Goal: Check status: Check status

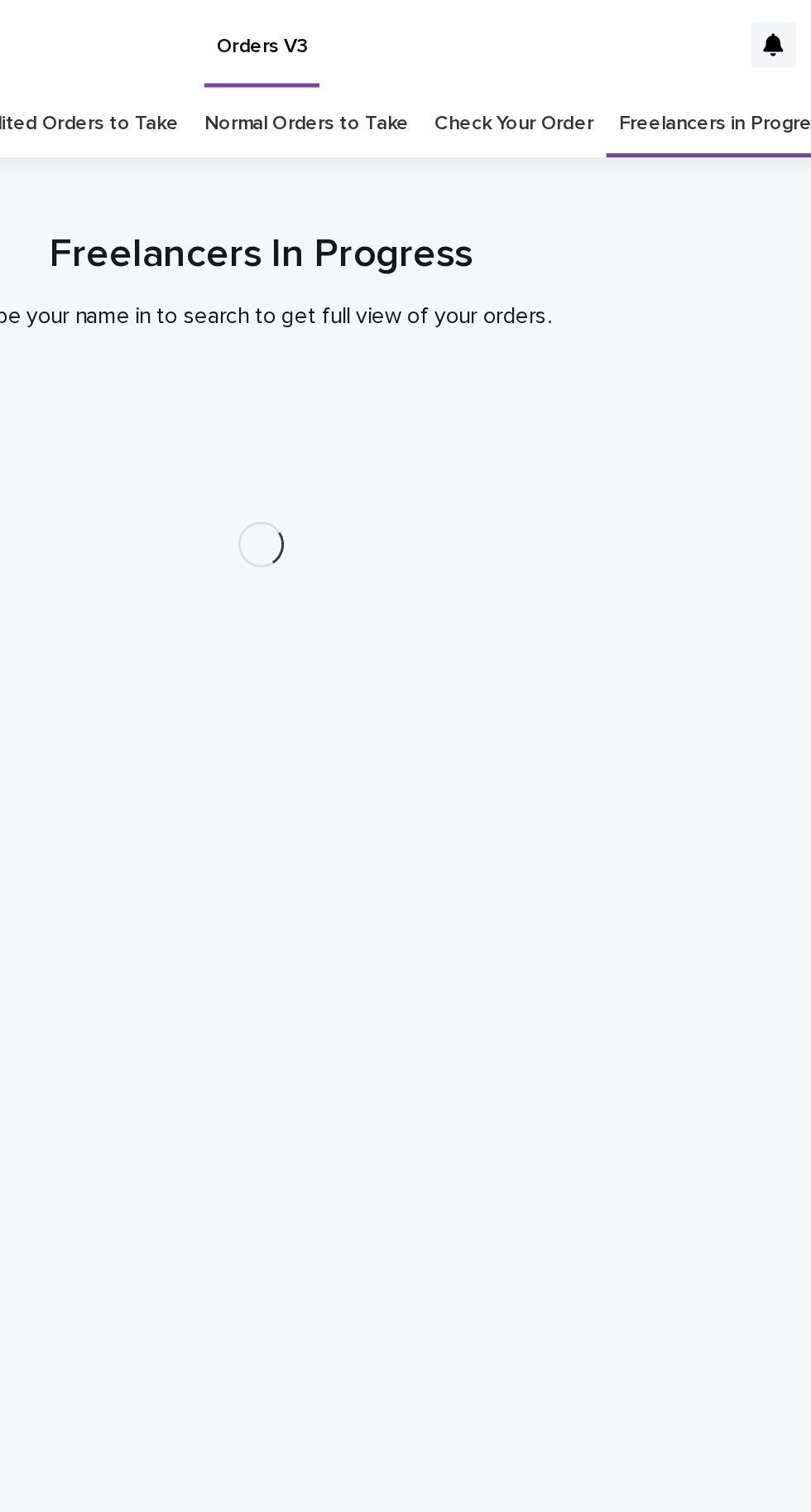
scroll to position [52, 0]
click at [547, 53] on link "Check Your Order" at bounding box center [552, 72] width 92 height 39
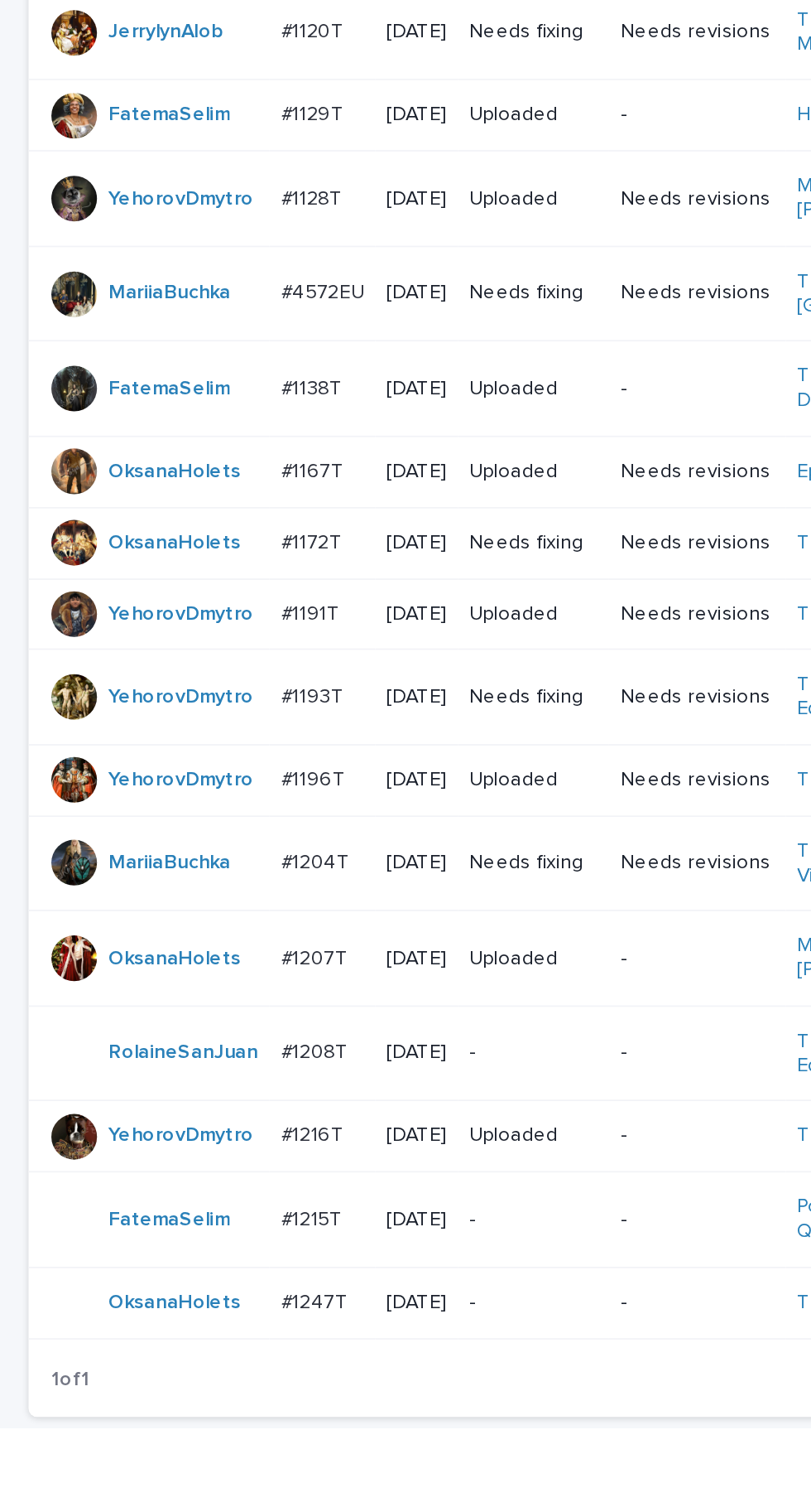
click at [196, 1418] on td "#1247T #1247T" at bounding box center [186, 1438] width 61 height 41
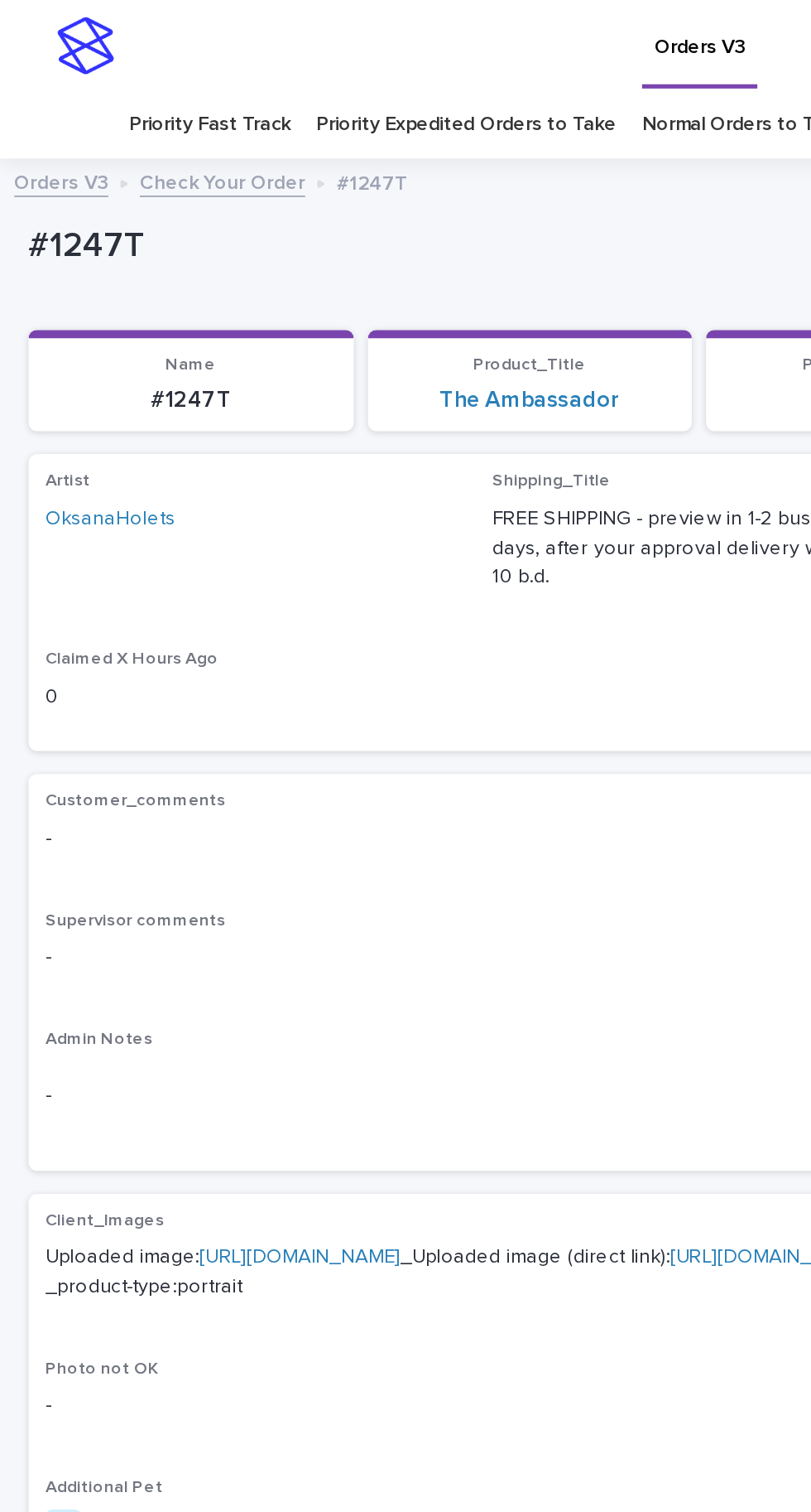
click at [129, 723] on link "[URL][DOMAIN_NAME]" at bounding box center [174, 729] width 117 height 12
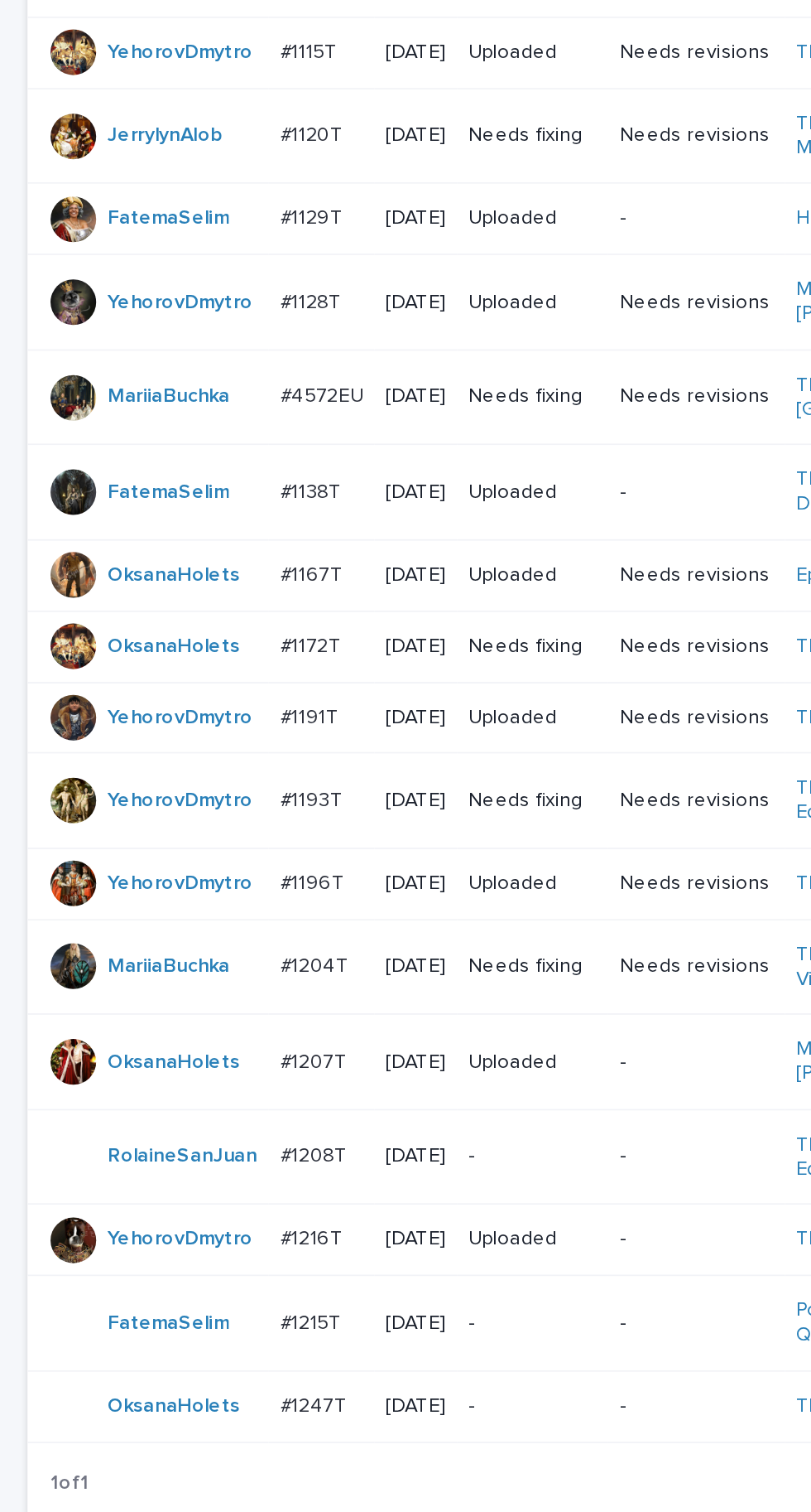
scroll to position [41, 0]
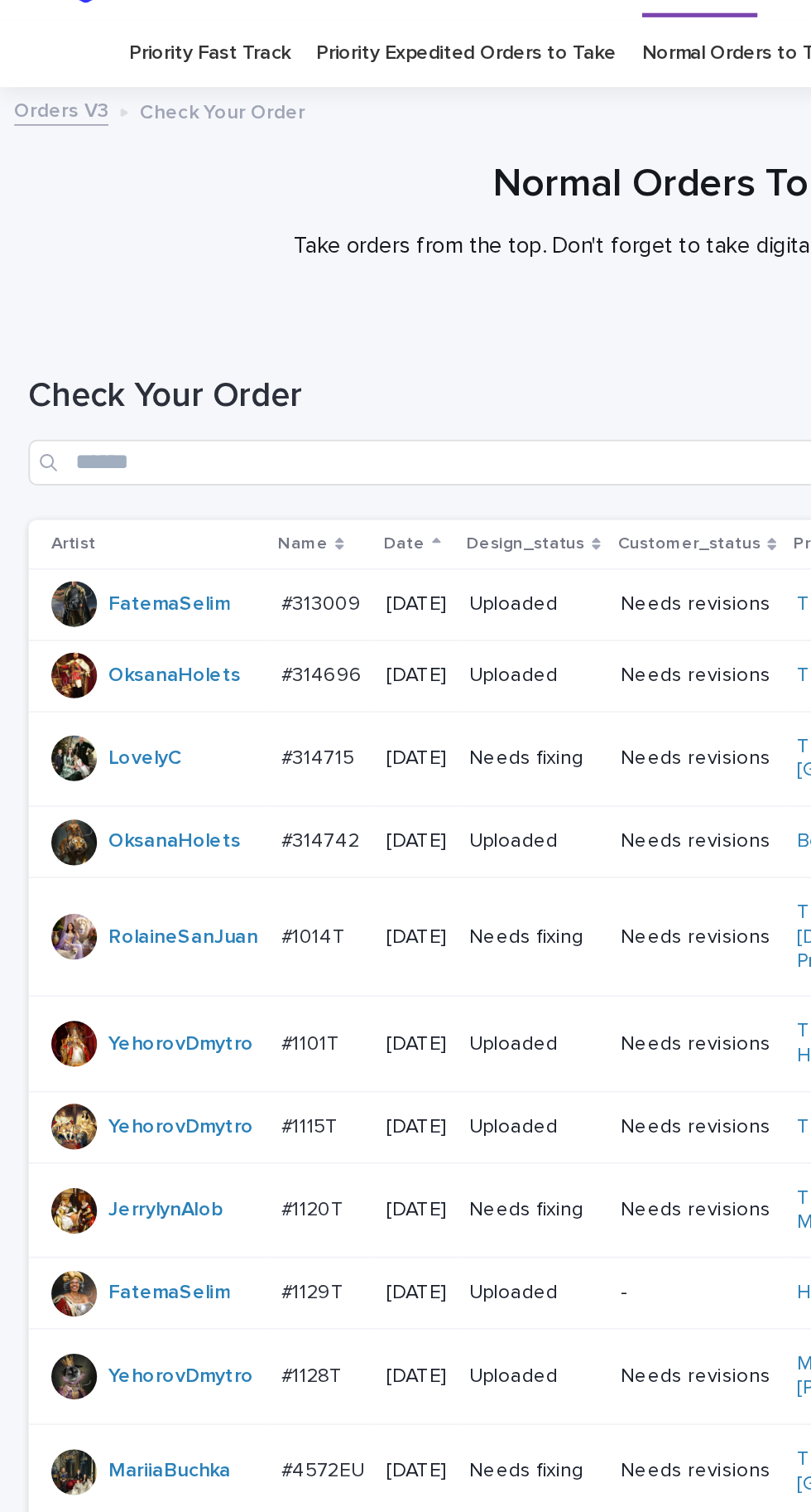
click at [297, 12] on link "Priority Expedited Orders to Take" at bounding box center [270, 31] width 175 height 39
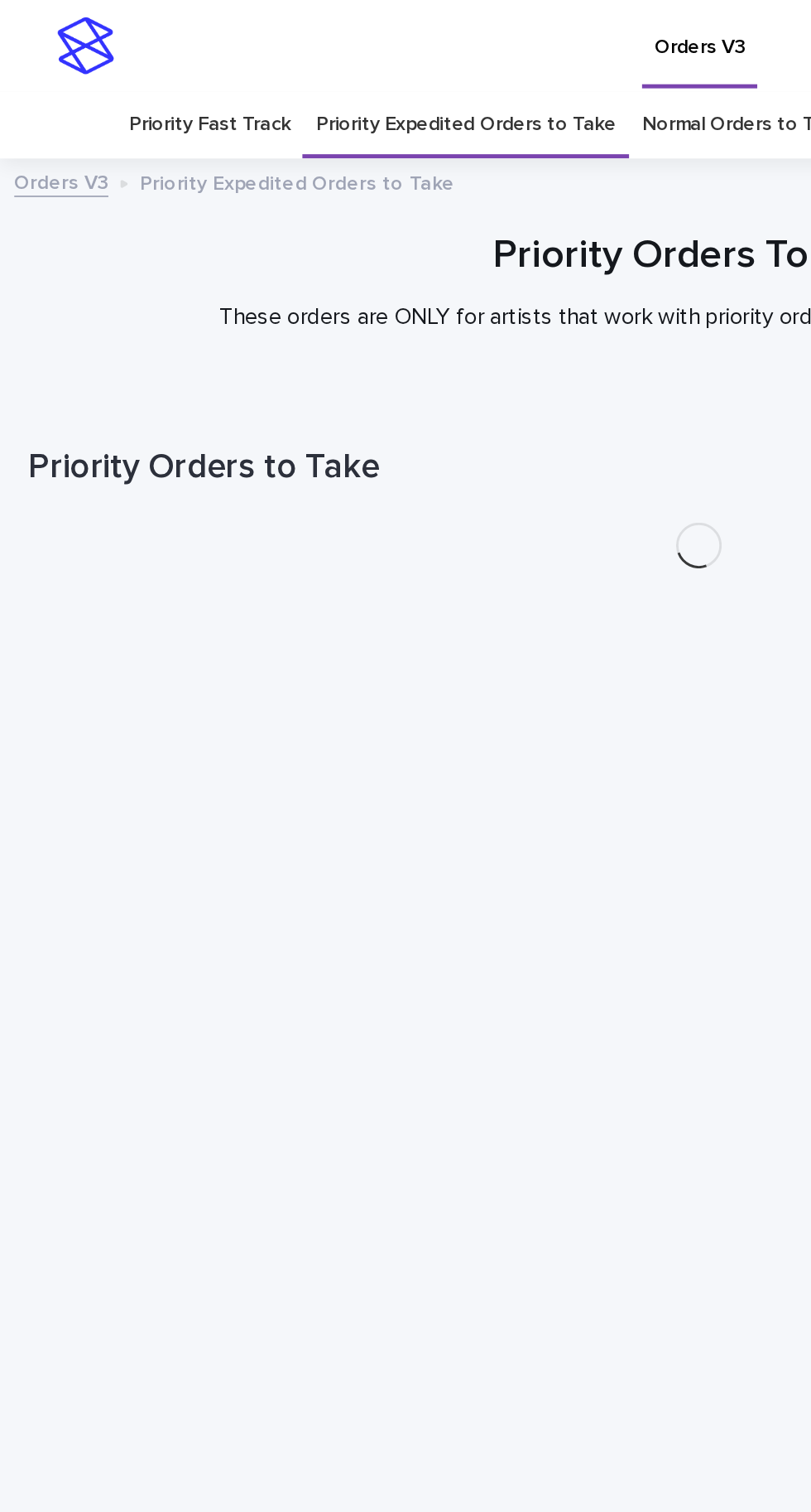
scroll to position [52, 0]
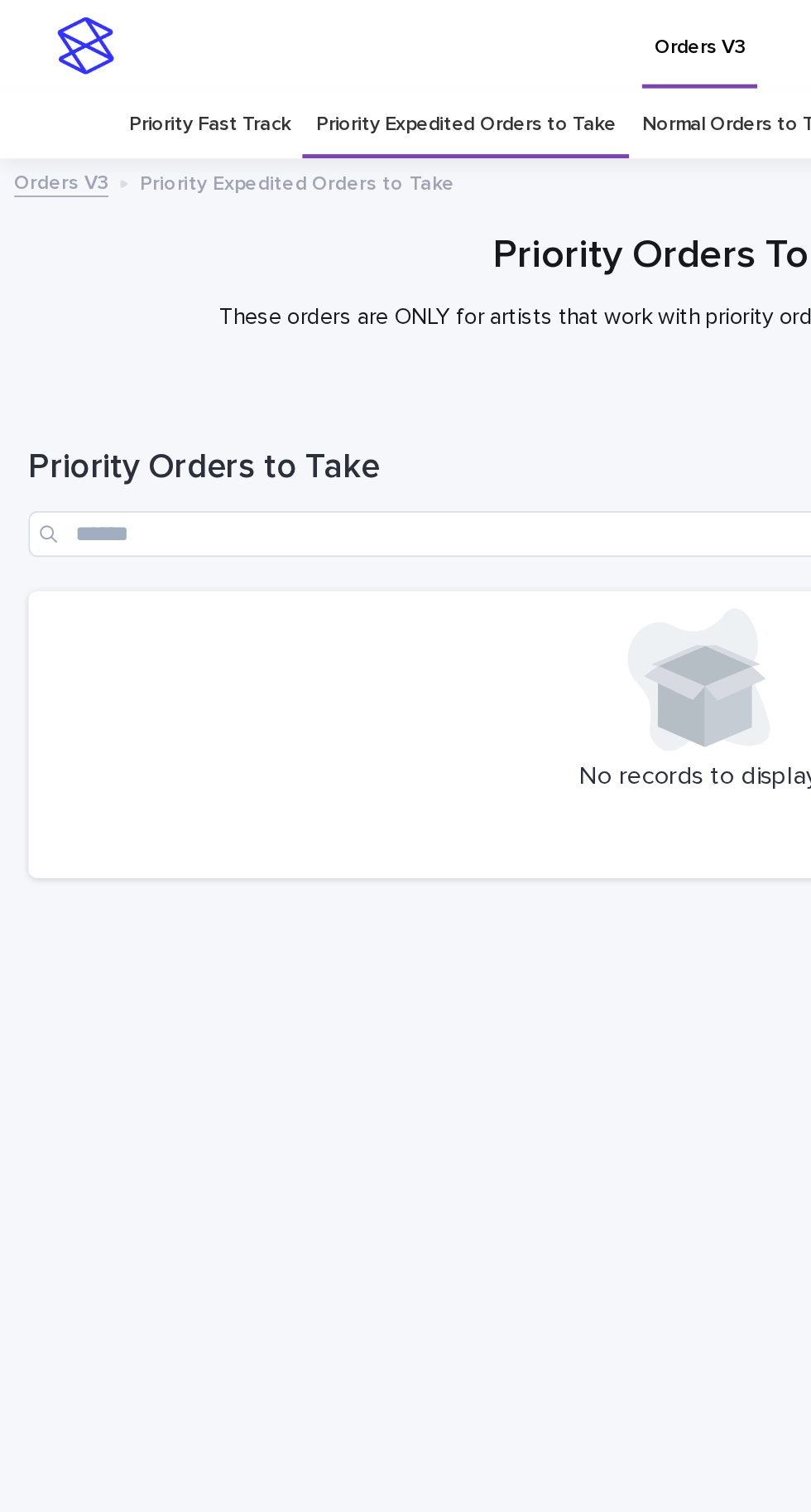
click at [435, 53] on link "Normal Orders to Take" at bounding box center [432, 72] width 119 height 39
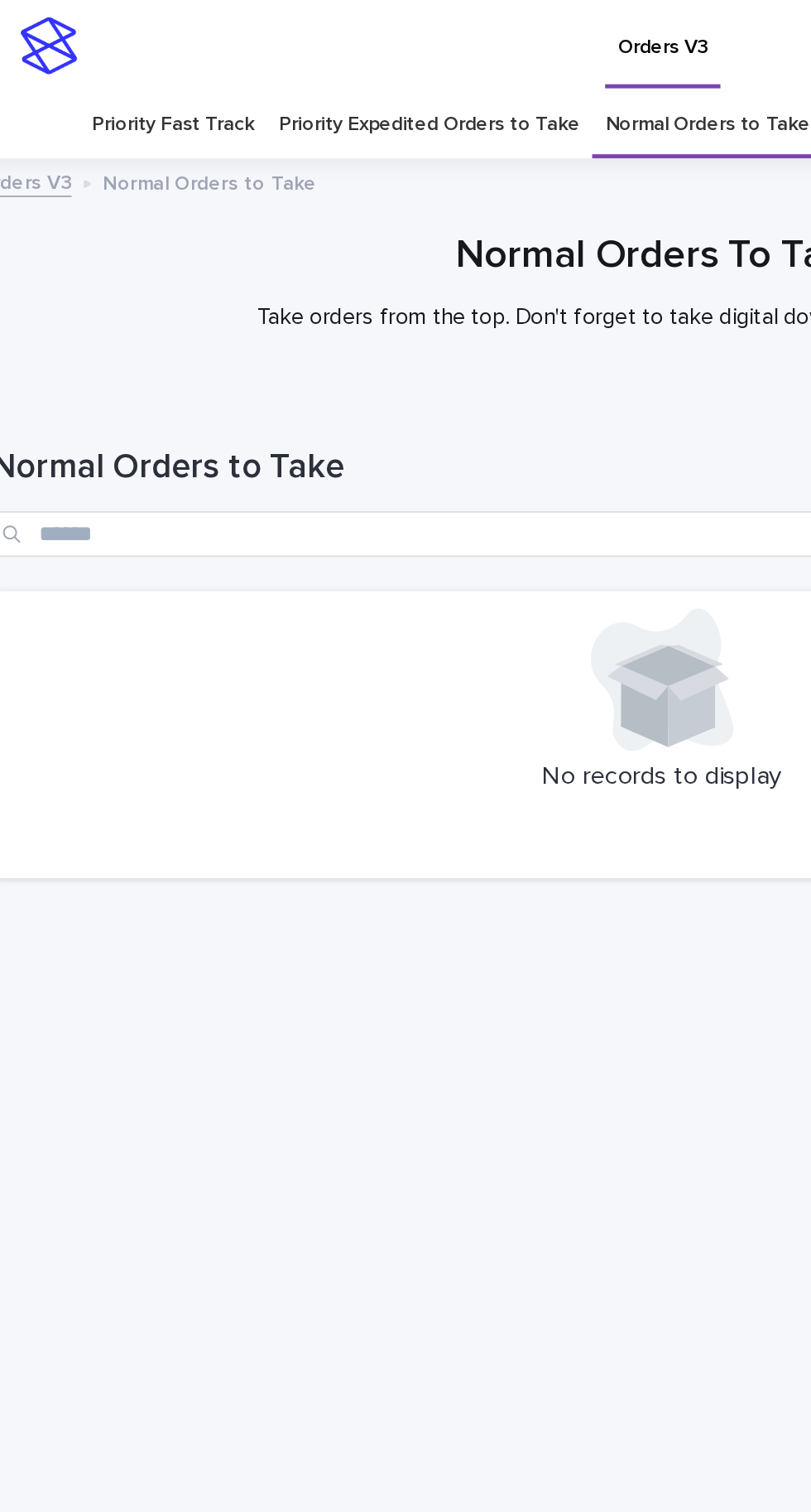
click at [168, 53] on link "Priority Fast Track" at bounding box center [121, 72] width 93 height 39
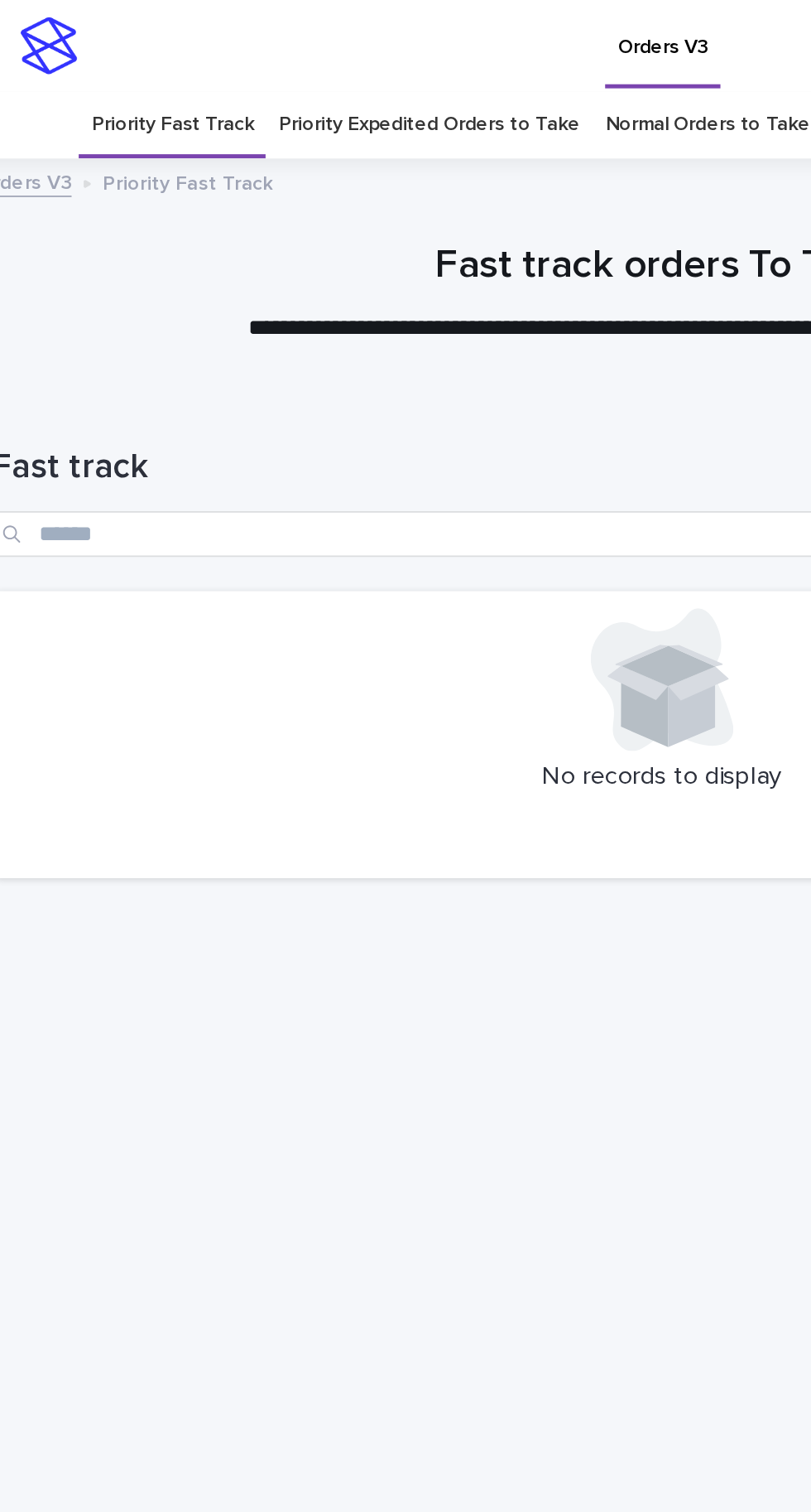
click at [308, 53] on link "Priority Expedited Orders to Take" at bounding box center [270, 72] width 175 height 39
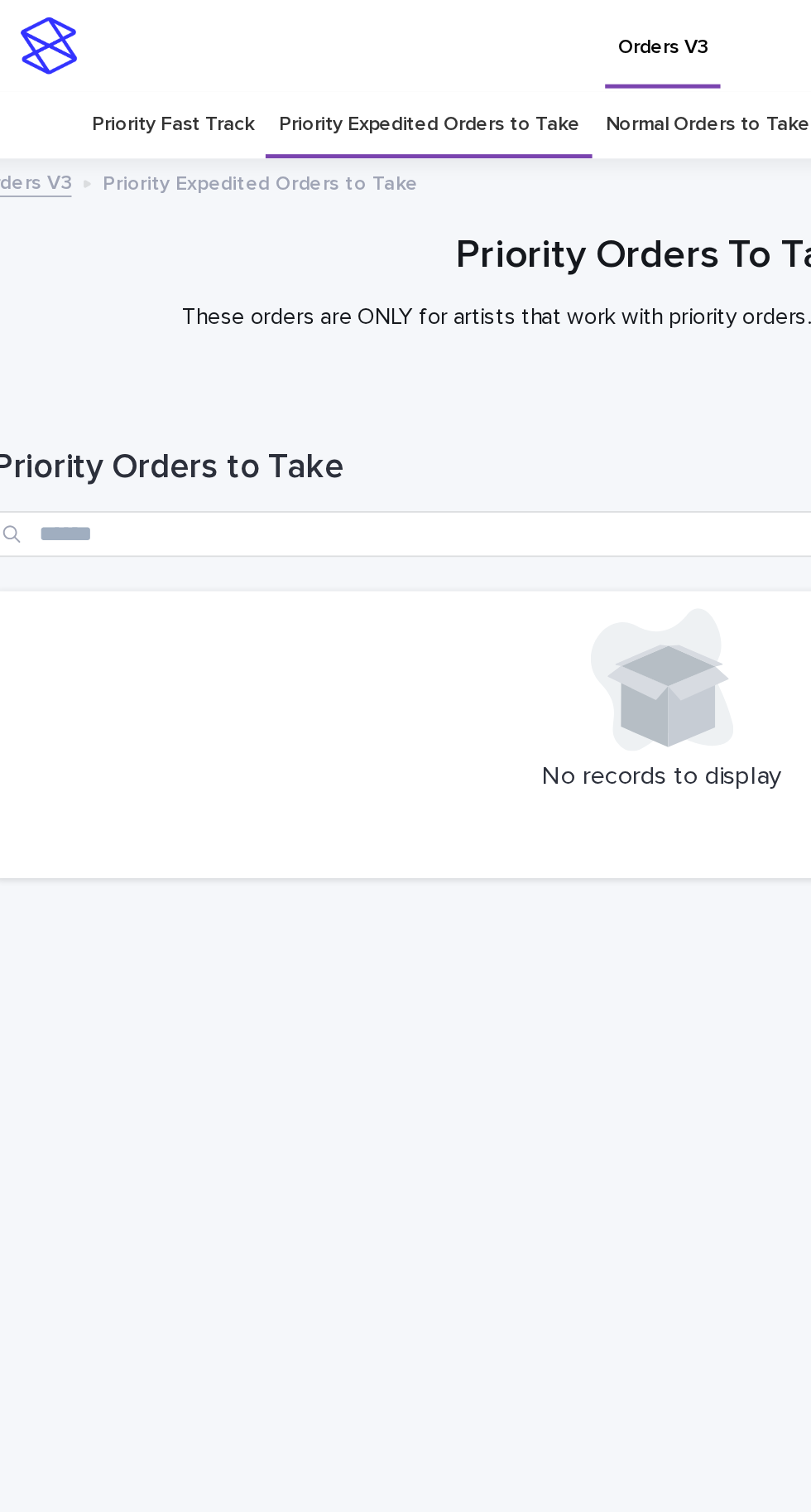
click at [441, 53] on link "Normal Orders to Take" at bounding box center [432, 72] width 119 height 39
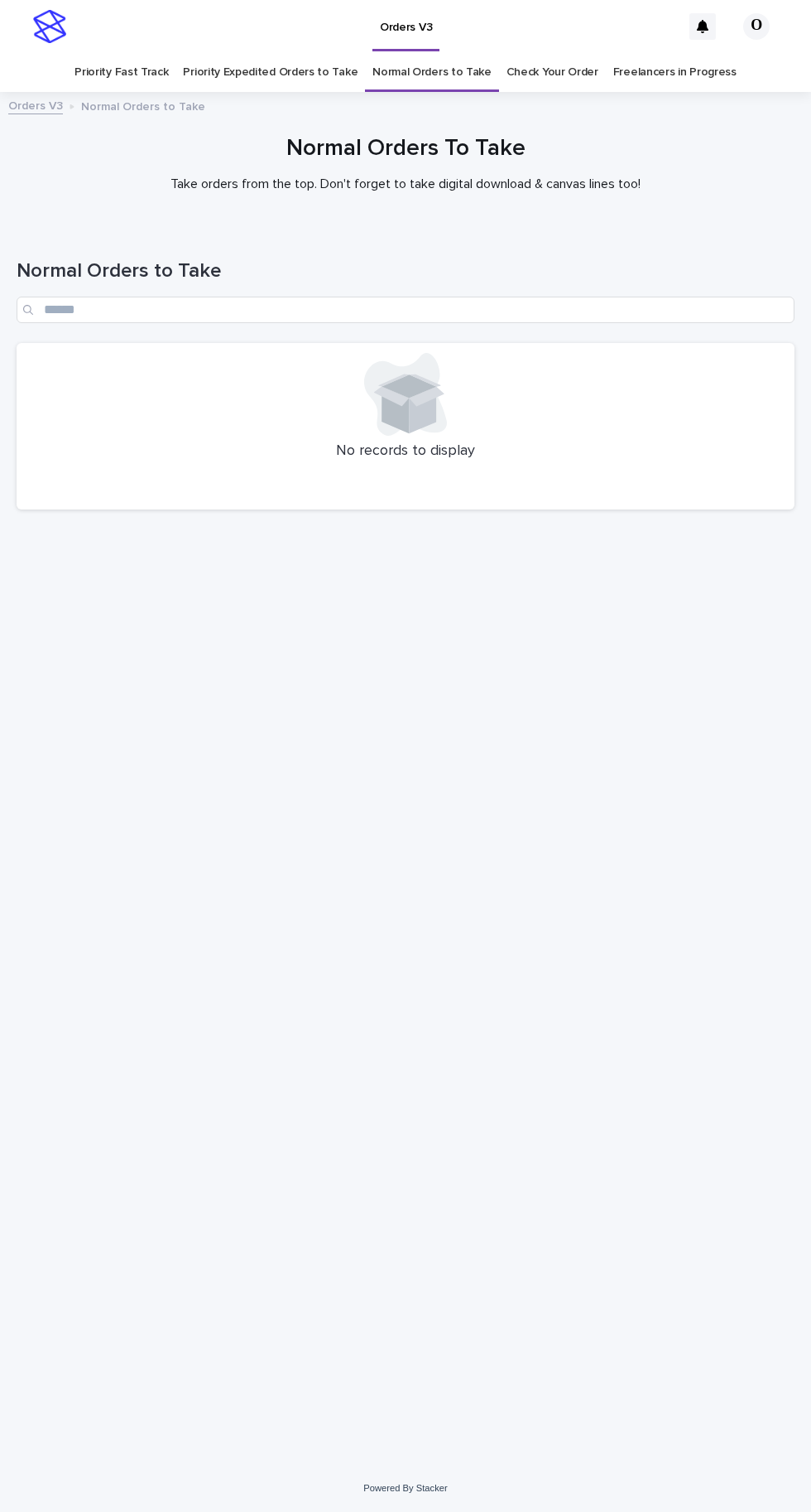
click at [563, 53] on link "Check Your Order" at bounding box center [552, 72] width 92 height 39
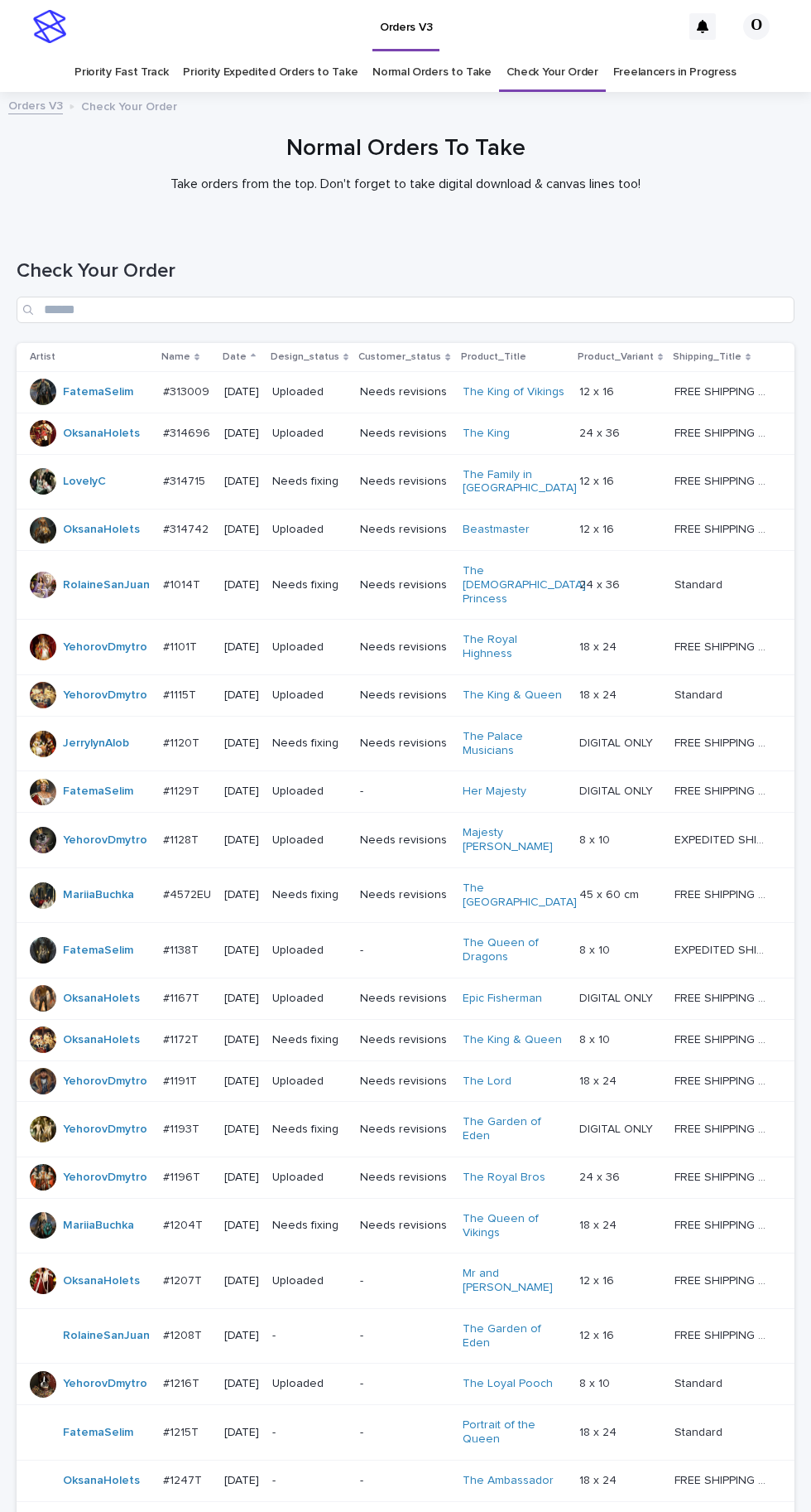
click at [185, 1119] on p "#1193T" at bounding box center [182, 1127] width 39 height 18
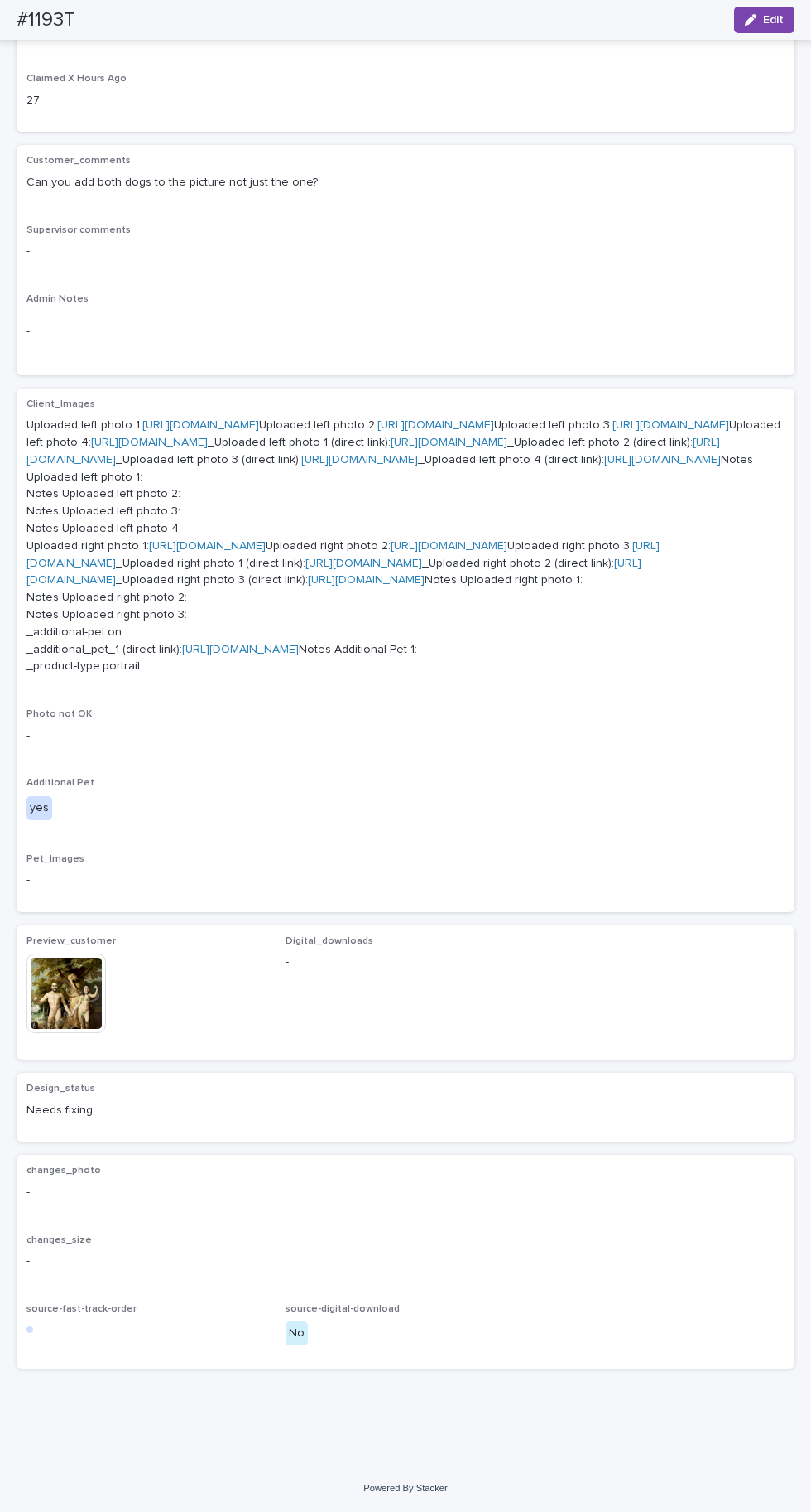
scroll to position [704, 0]
click at [86, 1033] on img at bounding box center [66, 993] width 80 height 80
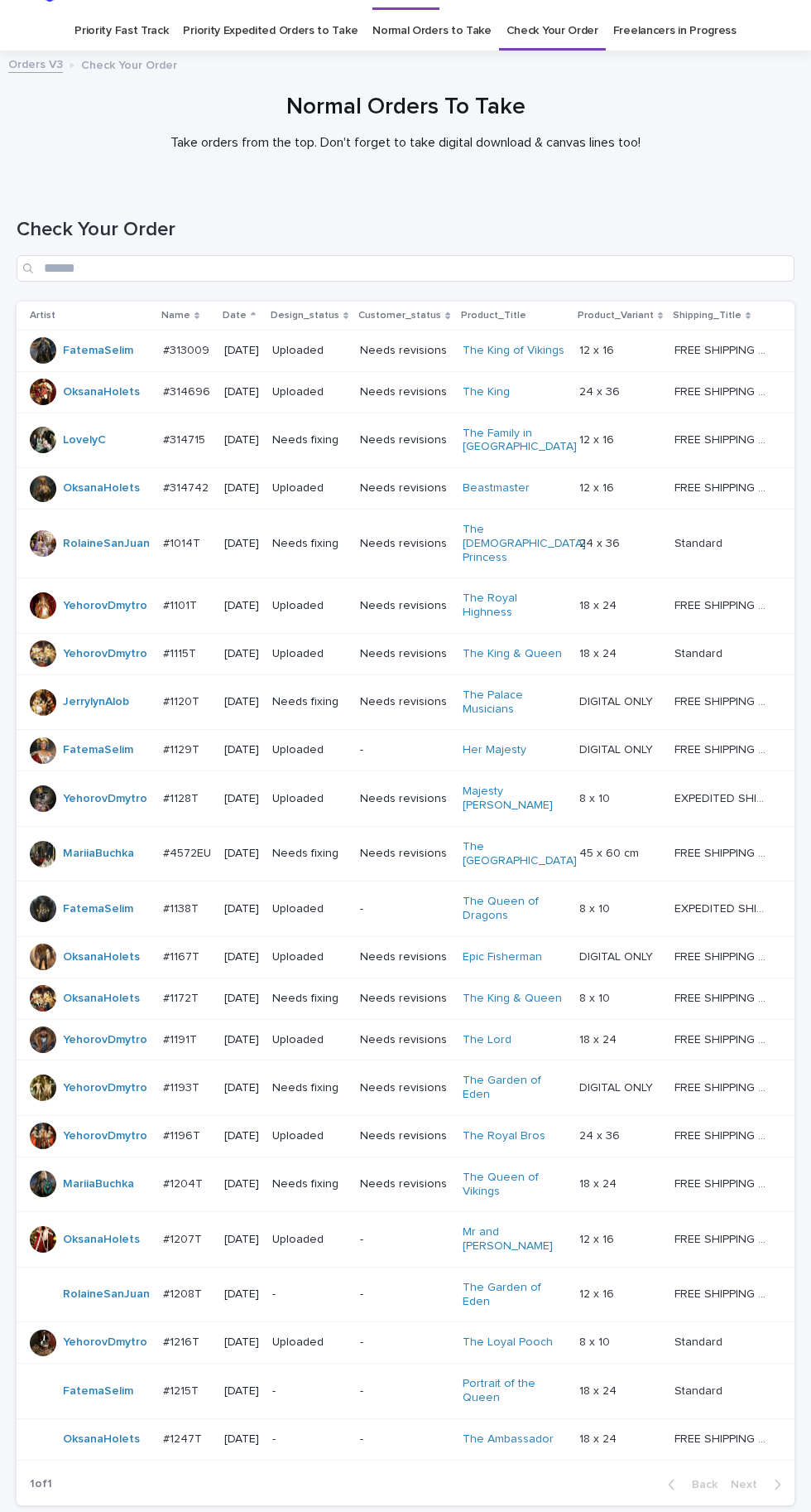
scroll to position [11, 0]
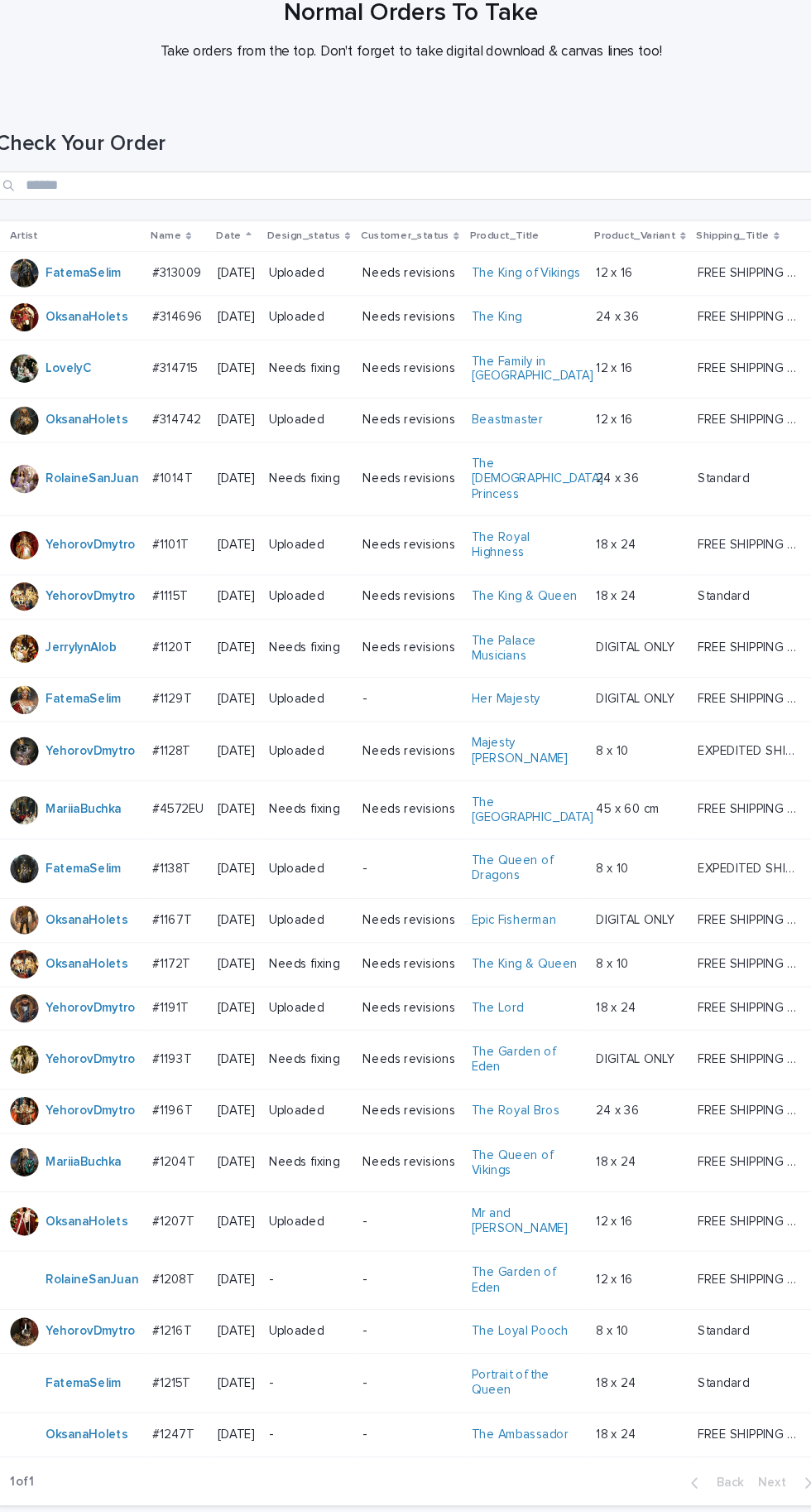
click at [179, 1126] on p "#1196T" at bounding box center [183, 1134] width 40 height 18
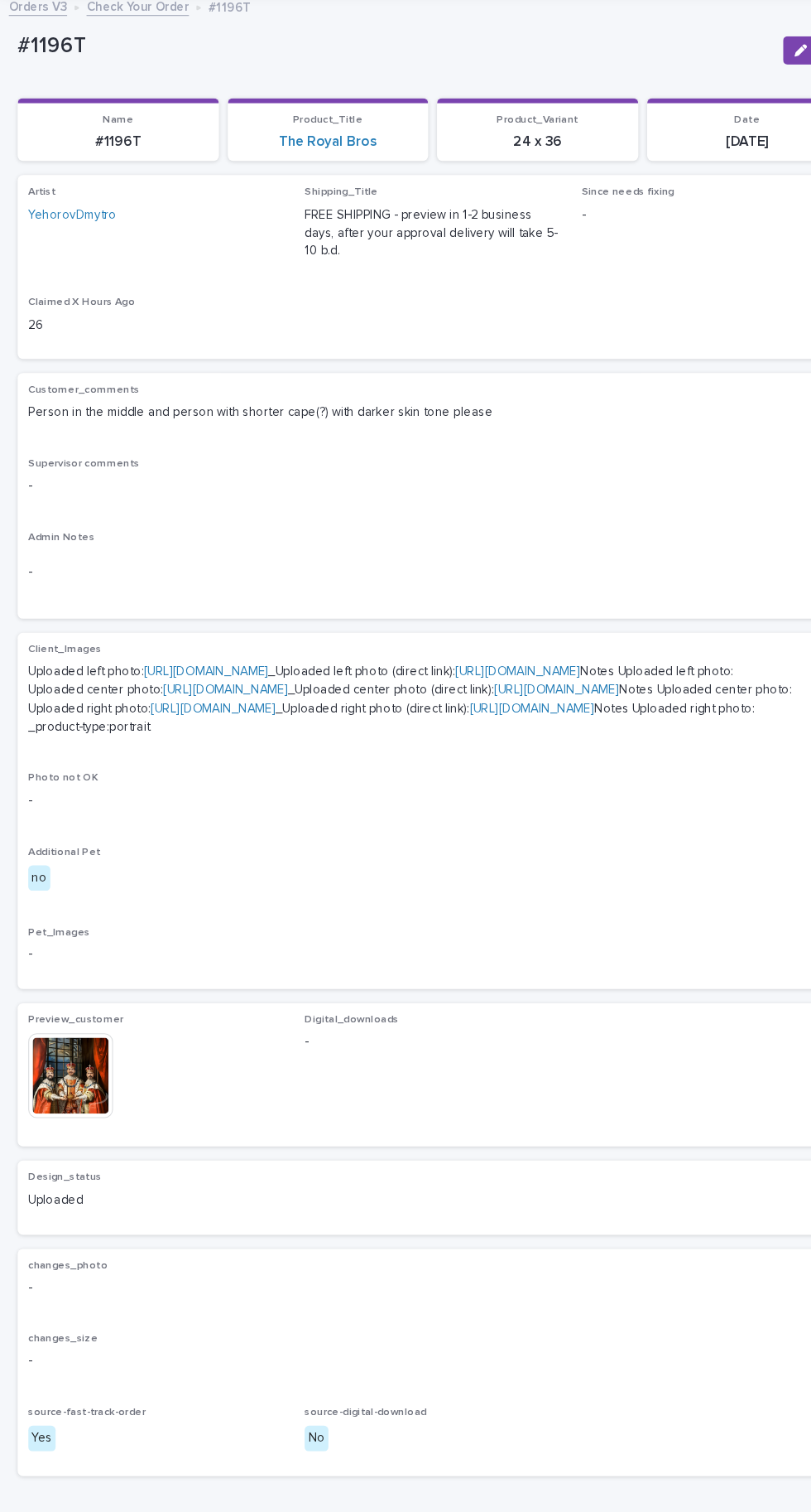
scroll to position [110, 0]
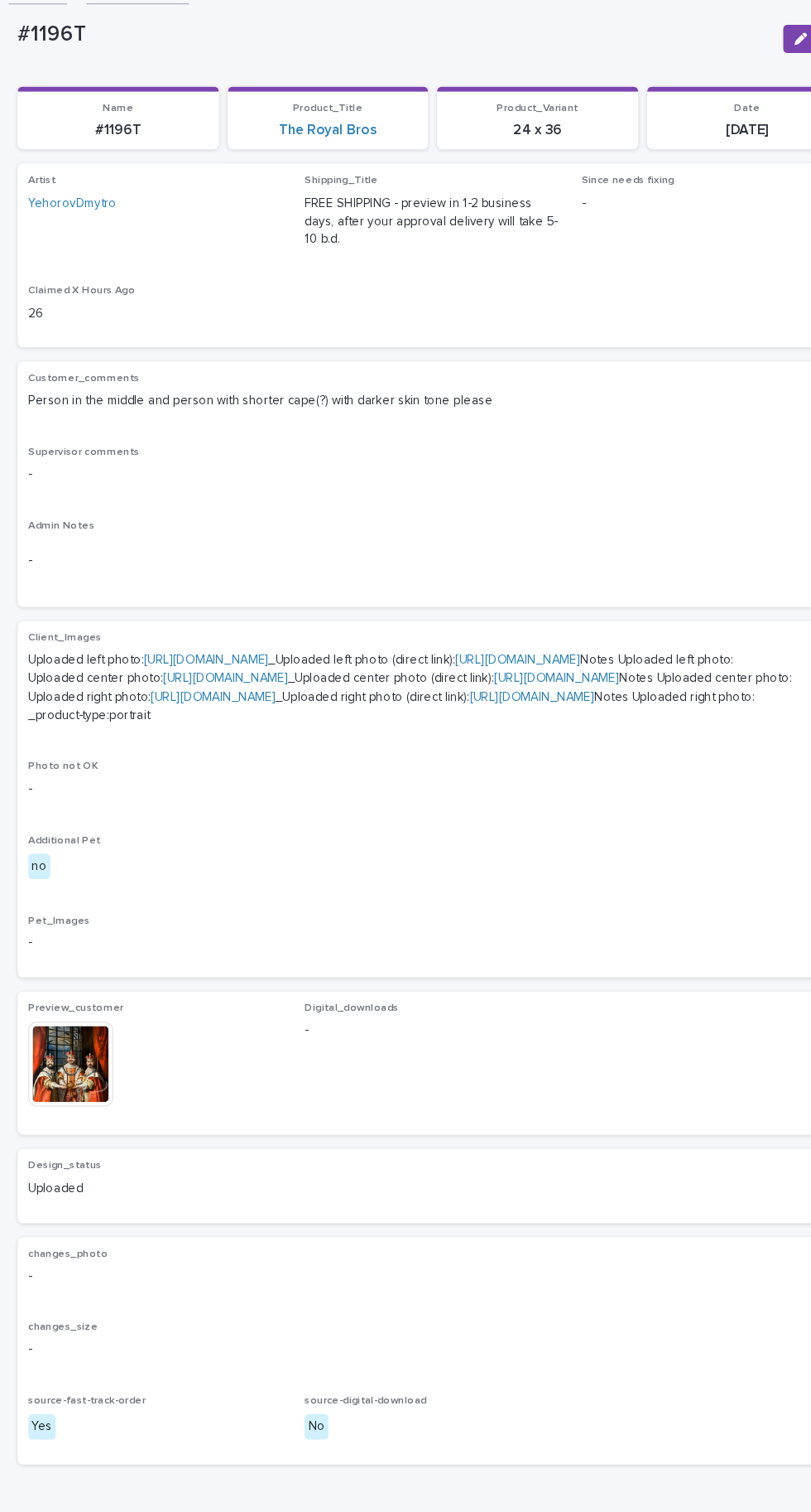
click at [73, 1037] on img at bounding box center [66, 997] width 80 height 80
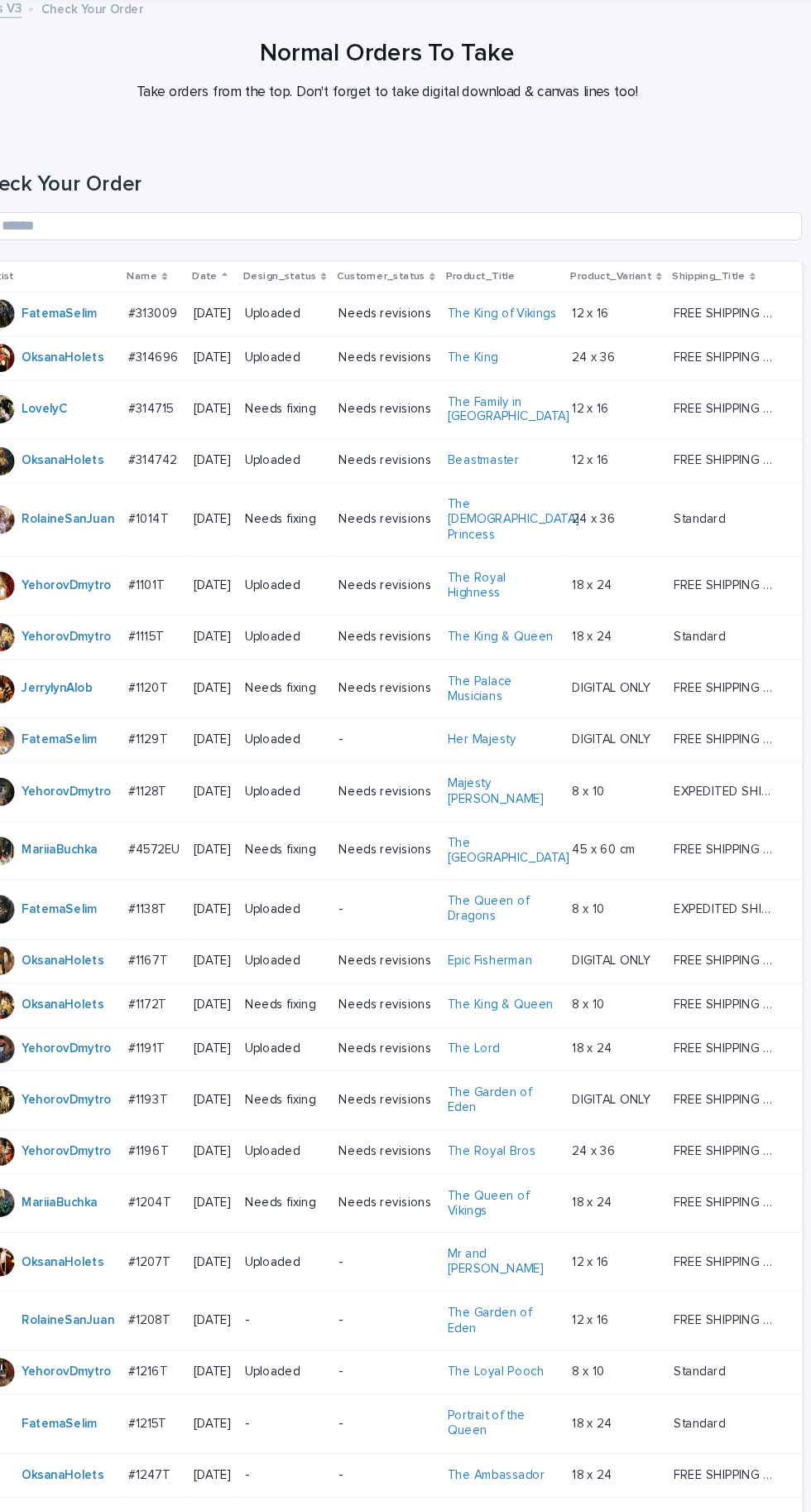
scroll to position [41, 0]
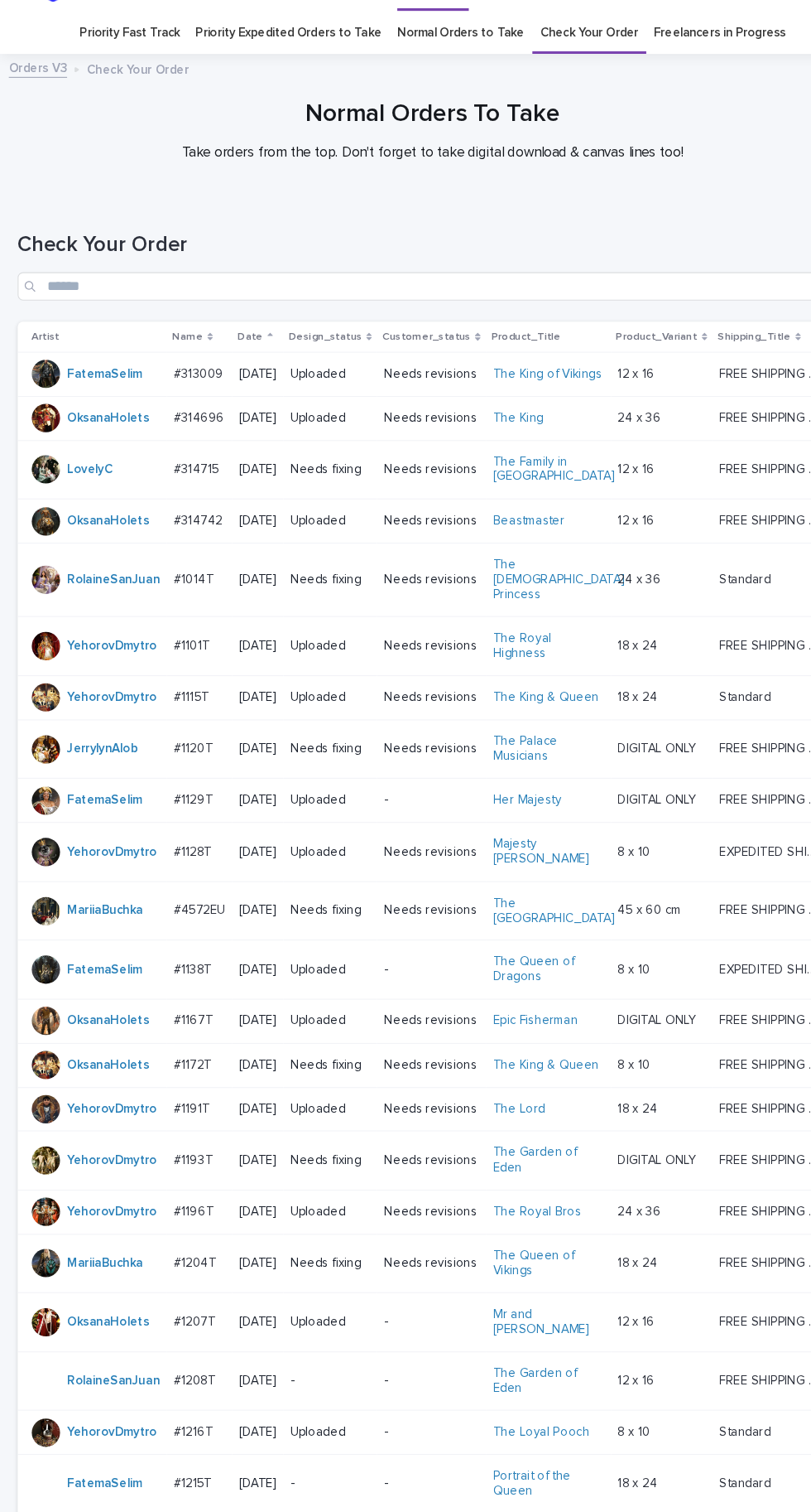
click at [183, 947] on p "#1167T" at bounding box center [182, 955] width 39 height 18
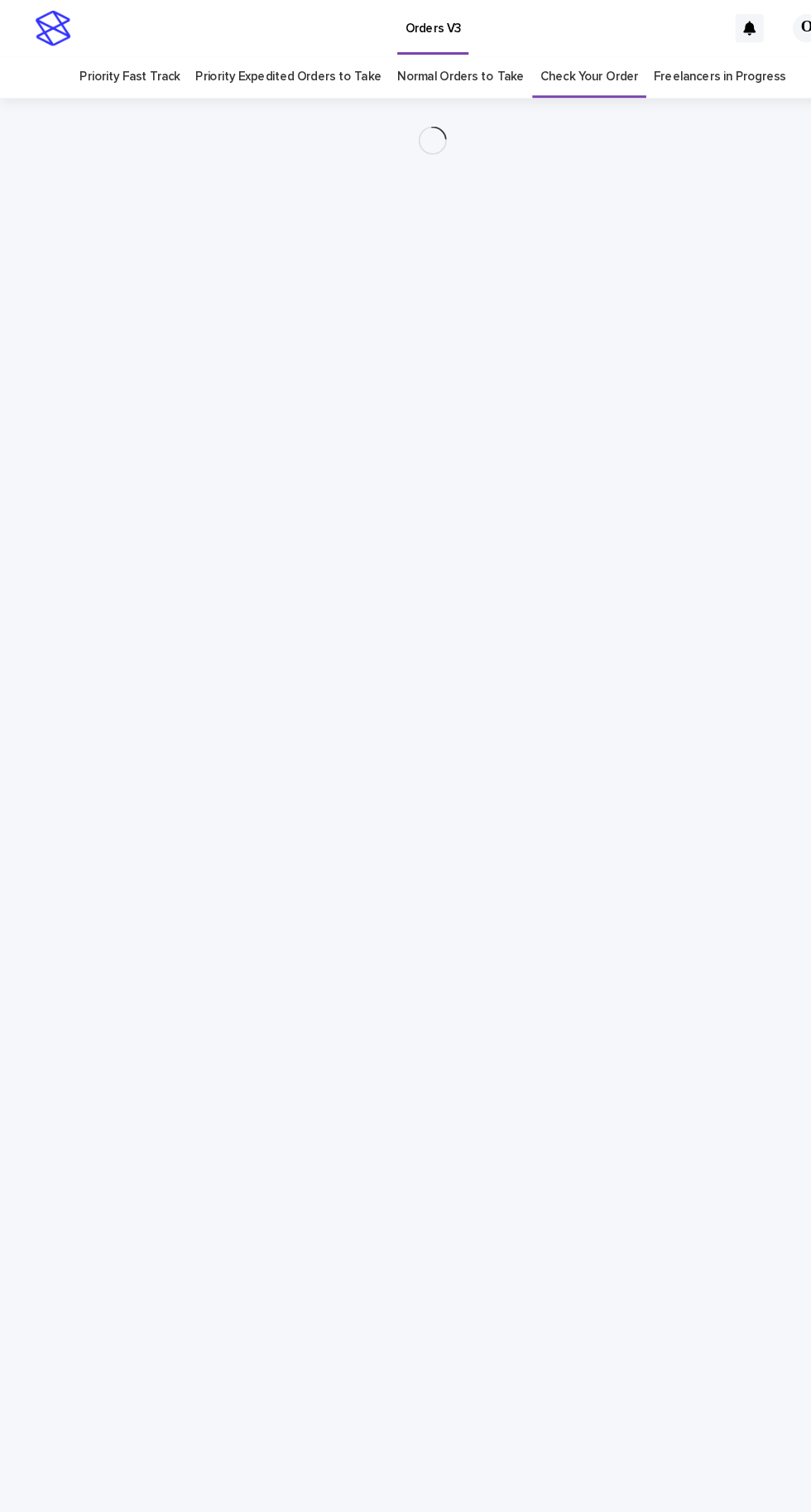
scroll to position [52, 0]
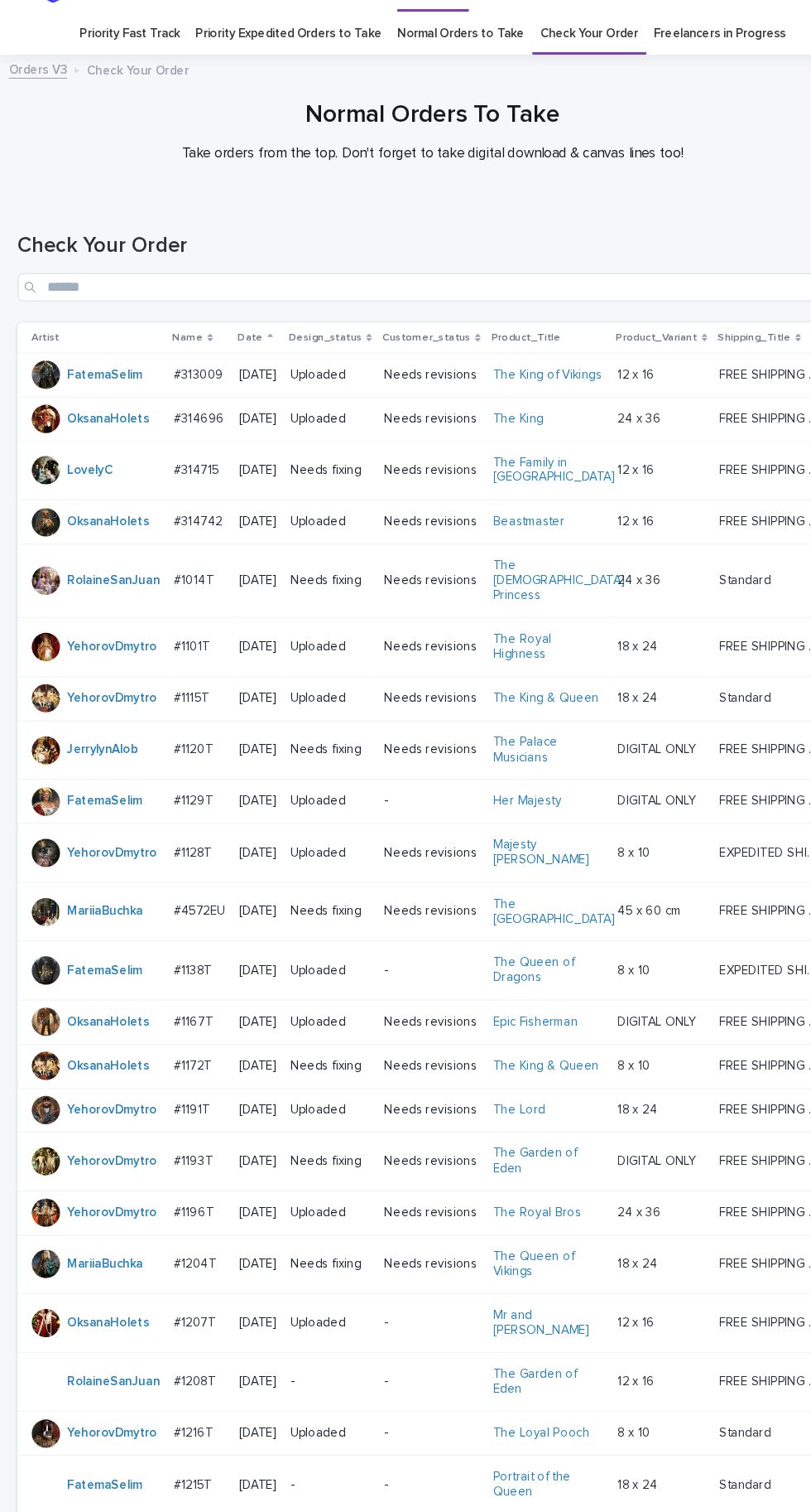
scroll to position [11, 0]
click at [181, 496] on p "#314742" at bounding box center [187, 486] width 49 height 18
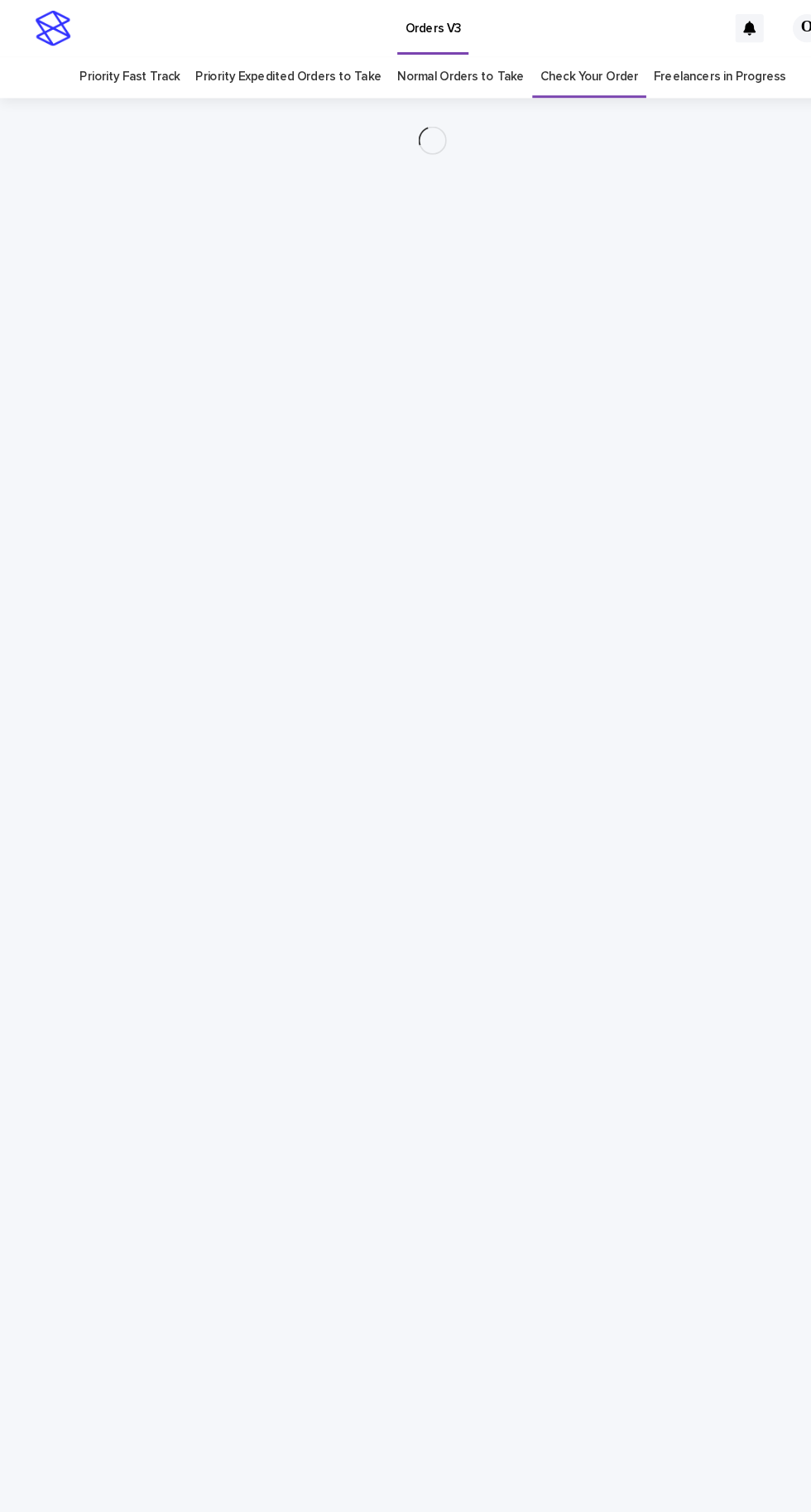
scroll to position [52, 0]
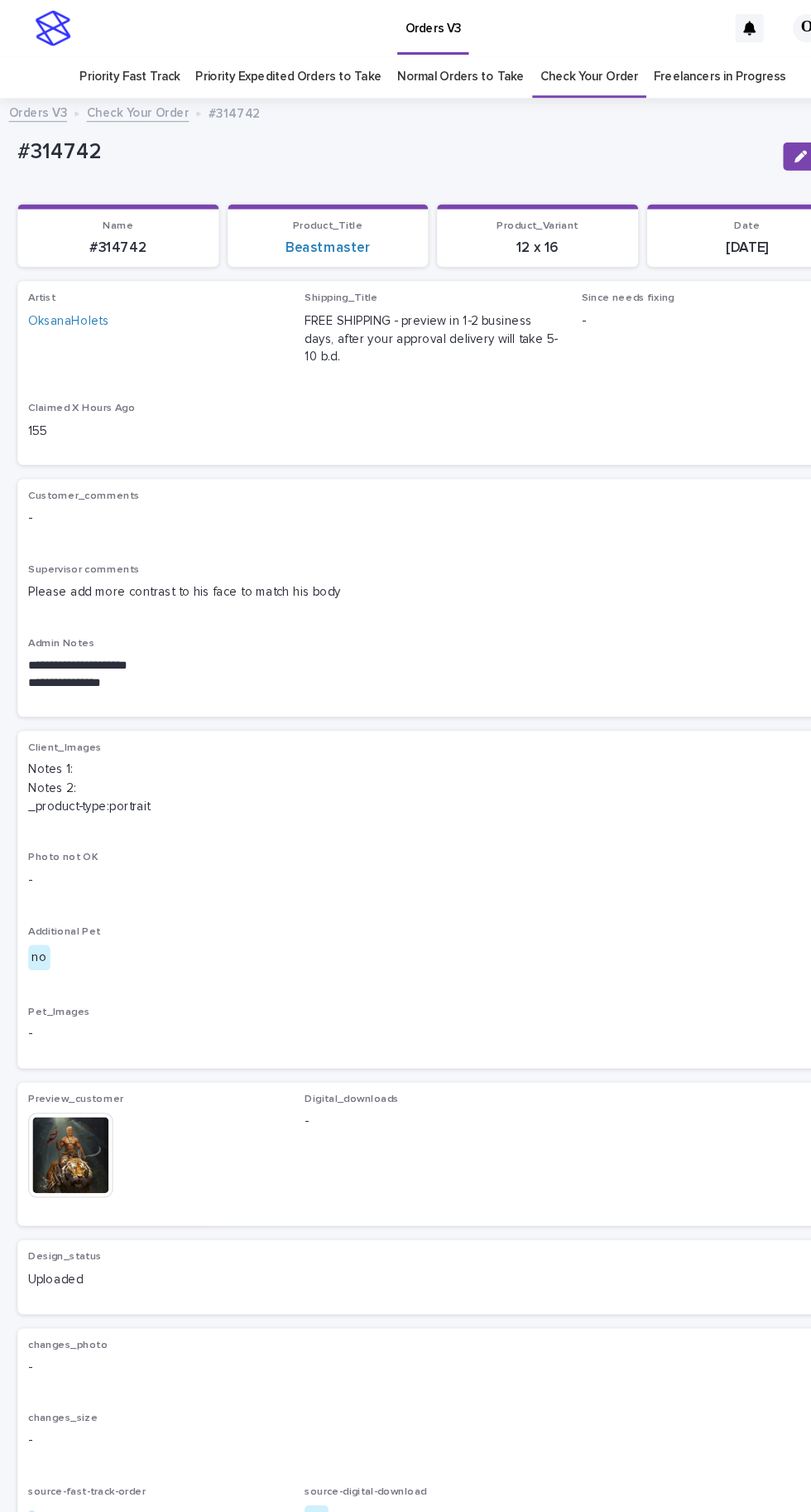
click at [71, 1043] on img at bounding box center [66, 1083] width 80 height 80
